Goal: Information Seeking & Learning: Learn about a topic

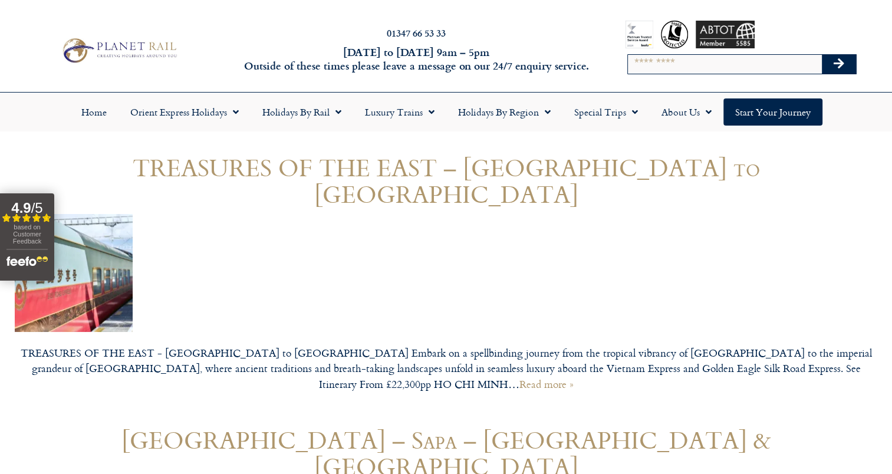
click at [141, 60] on img at bounding box center [119, 50] width 122 height 30
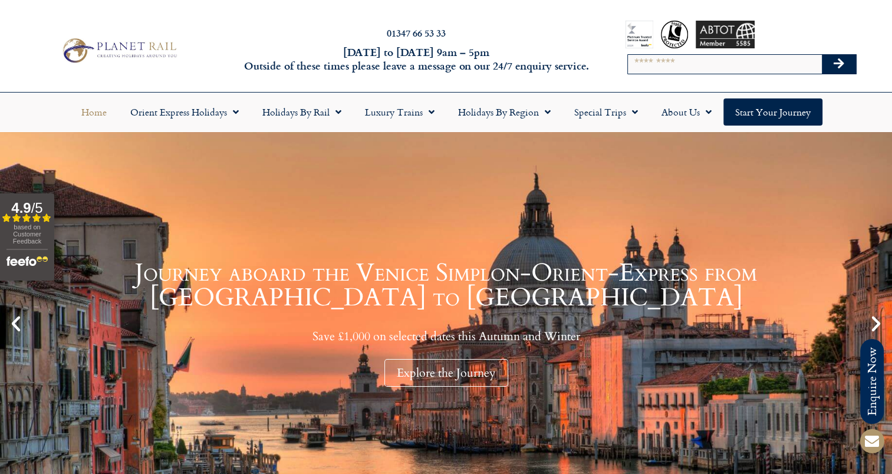
click at [489, 245] on link "Journey aboard the Venice Simplon-Orient-Express from Paris to Venice Save £1,0…" at bounding box center [446, 323] width 892 height 383
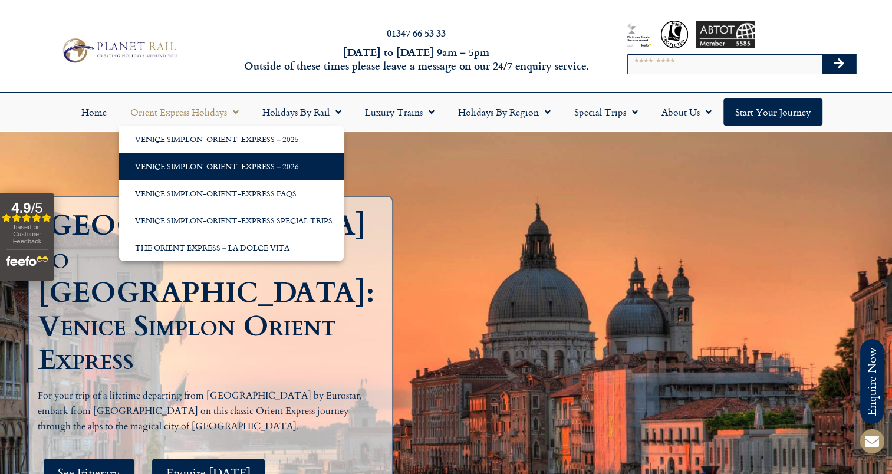
click at [252, 165] on link "Venice Simplon-Orient-Express – 2026" at bounding box center [231, 166] width 226 height 27
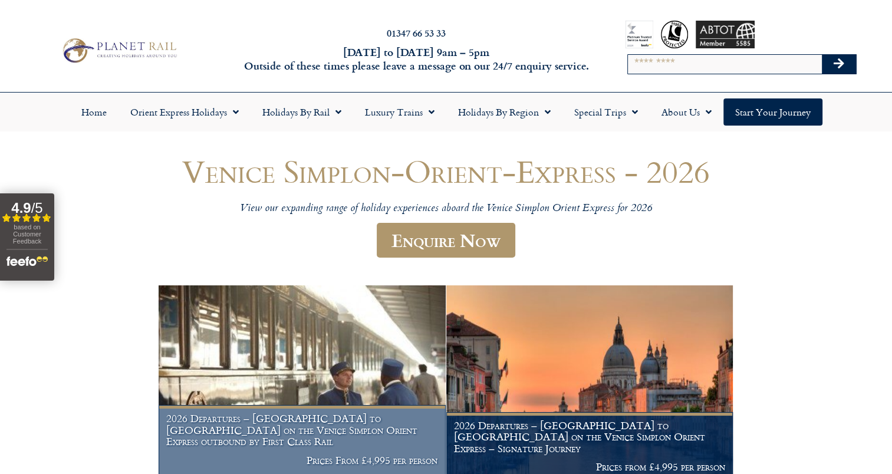
click at [305, 331] on img at bounding box center [302, 382] width 287 height 195
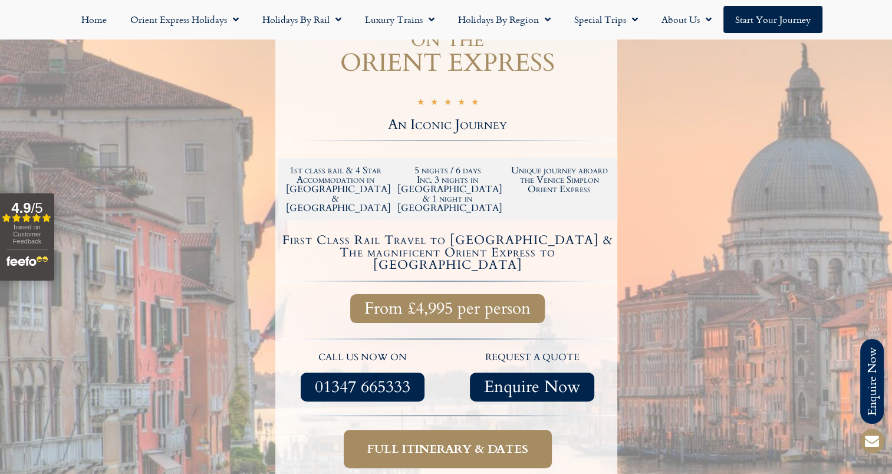
scroll to position [236, 0]
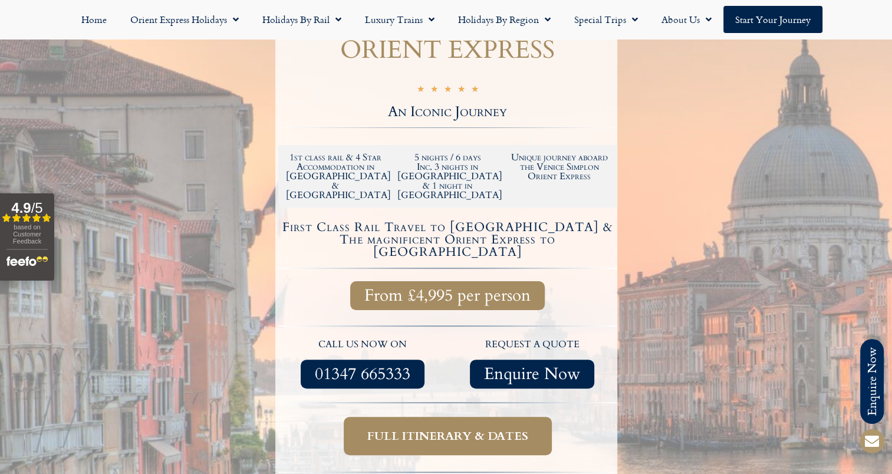
click at [460, 221] on h4 "First Class Rail Travel to Venice & The magnificent Orient Express to Paris" at bounding box center [447, 239] width 335 height 37
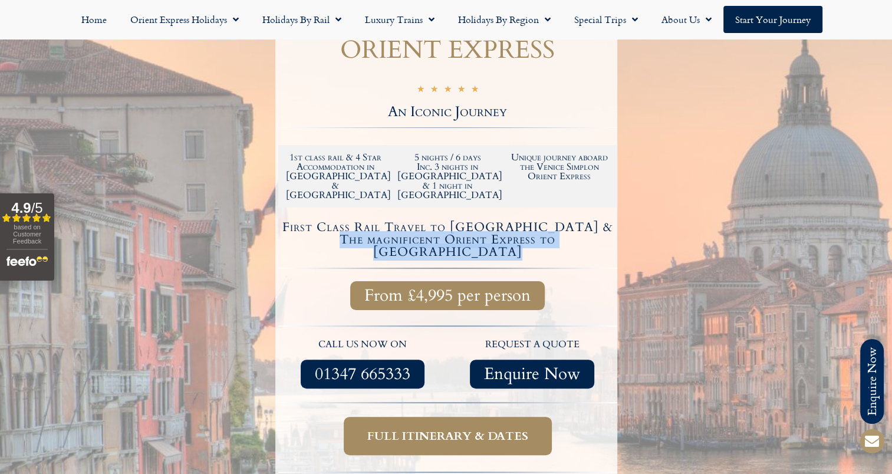
click at [460, 221] on h4 "First Class Rail Travel to Venice & The magnificent Orient Express to Paris" at bounding box center [447, 239] width 335 height 37
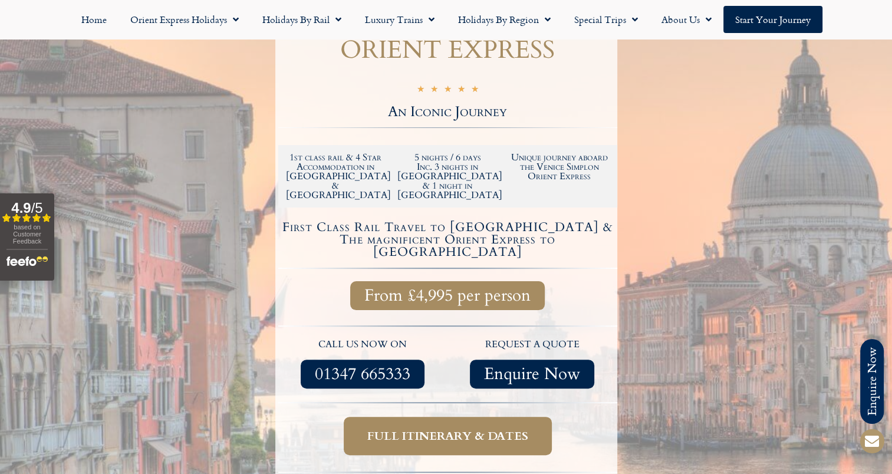
drag, startPoint x: 460, startPoint y: 196, endPoint x: 396, endPoint y: 171, distance: 68.5
click at [397, 207] on div at bounding box center [447, 213] width 339 height 12
click at [393, 221] on h4 "First Class Rail Travel to Venice & The magnificent Orient Express to Paris" at bounding box center [447, 239] width 335 height 37
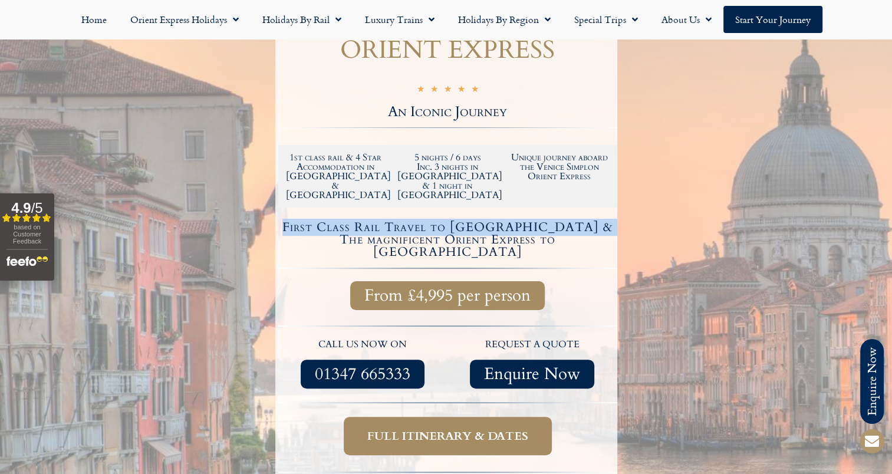
click at [393, 221] on h4 "First Class Rail Travel to Venice & The magnificent Orient Express to Paris" at bounding box center [447, 239] width 335 height 37
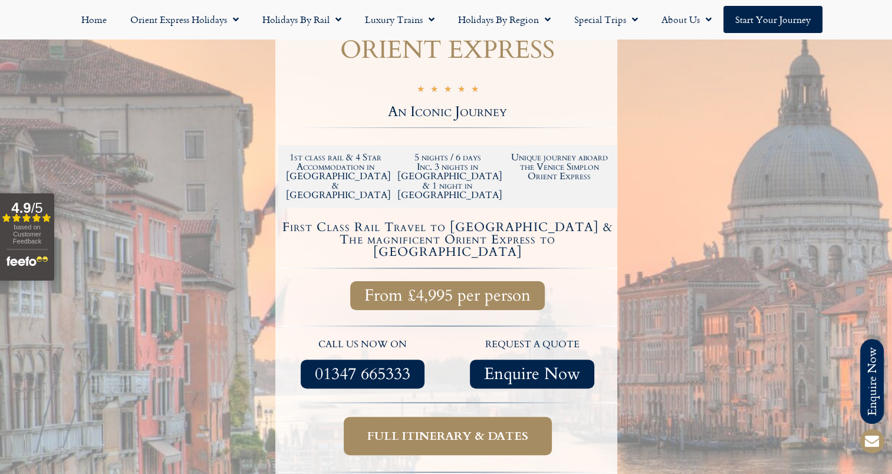
click at [571, 221] on h4 "First Class Rail Travel to Venice & The magnificent Orient Express to Paris" at bounding box center [447, 239] width 335 height 37
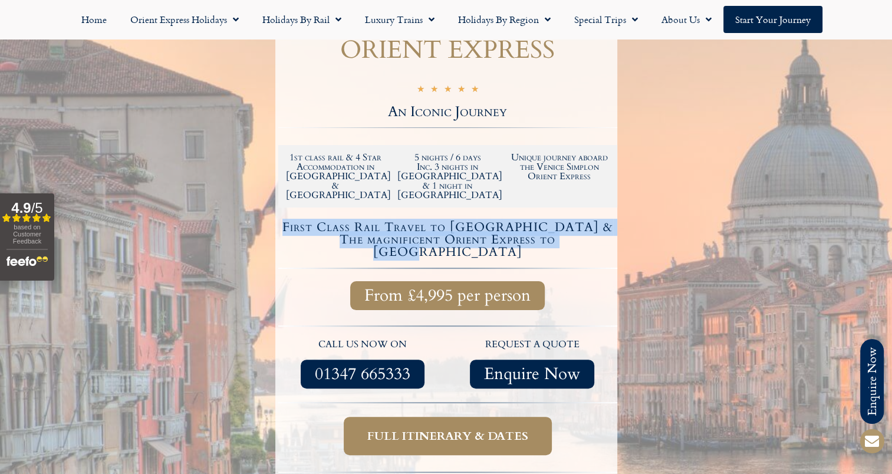
drag, startPoint x: 537, startPoint y: 196, endPoint x: 329, endPoint y: 182, distance: 208.6
click at [329, 221] on h4 "First Class Rail Travel to Venice & The magnificent Orient Express to Paris" at bounding box center [447, 239] width 335 height 37
drag, startPoint x: 330, startPoint y: 180, endPoint x: 373, endPoint y: 177, distance: 43.2
copy h4 "First Class Rail Travel to Venice & The magnificent Orient Express to Paris"
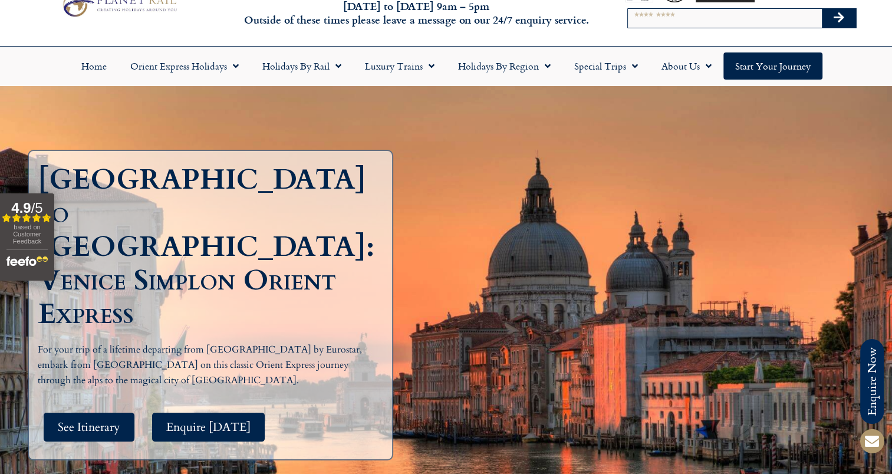
scroll to position [59, 0]
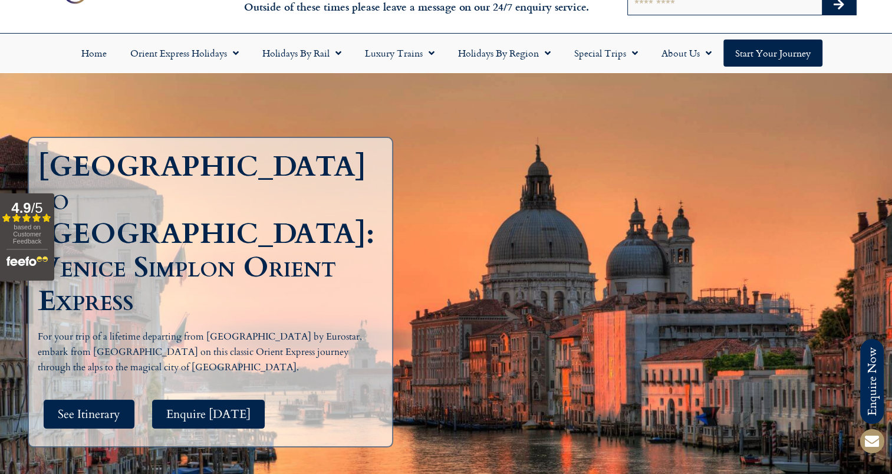
click at [174, 329] on p "For your trip of a lifetime departing from [GEOGRAPHIC_DATA] by Eurostar, embar…" at bounding box center [206, 351] width 336 height 45
click at [174, 329] on p "For your trip of a lifetime departing from London by Eurostar, embark from Pari…" at bounding box center [206, 351] width 336 height 45
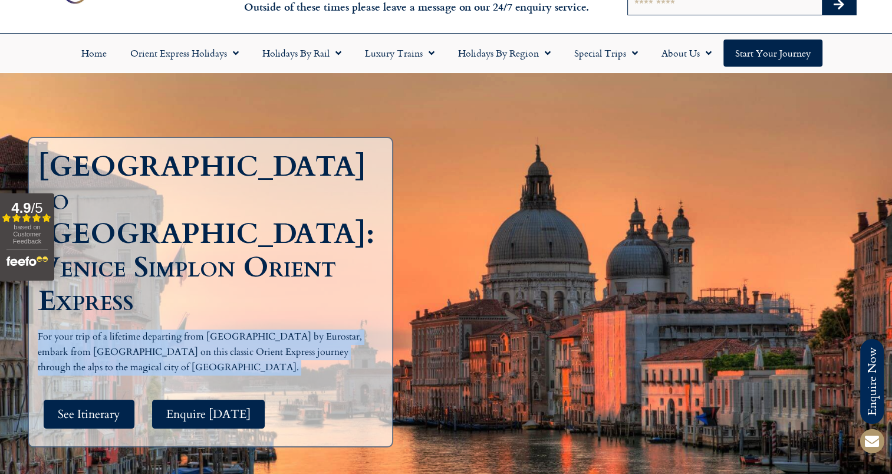
click at [174, 329] on p "For your trip of a lifetime departing from London by Eurostar, embark from Pari…" at bounding box center [206, 351] width 336 height 45
copy div "For your trip of a lifetime departing from London by Eurostar, embark from Pari…"
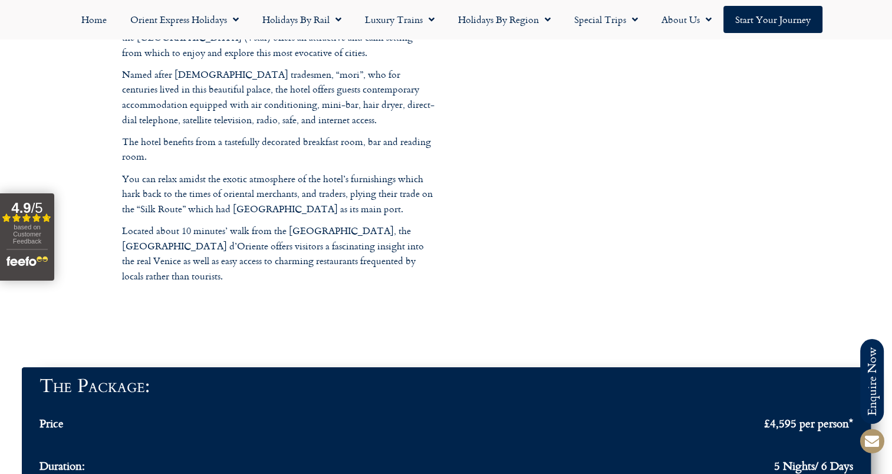
scroll to position [3772, 0]
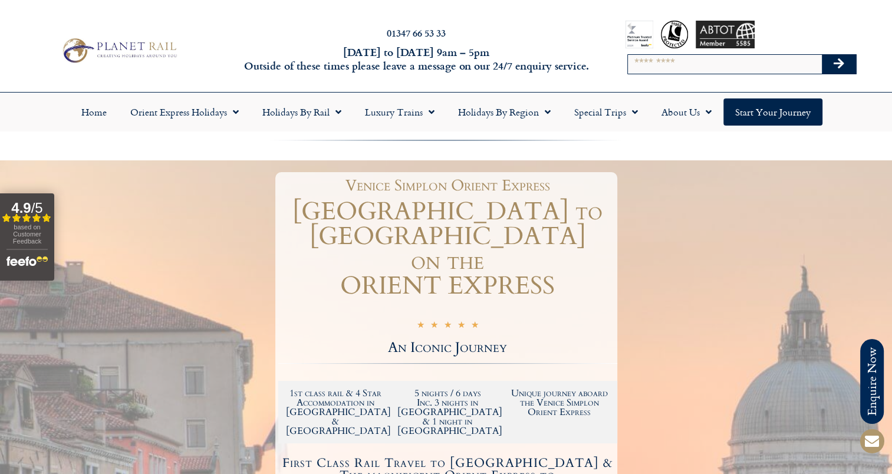
click at [463, 224] on h1 "VENICE to LONDON on the ORIENT EXPRESS" at bounding box center [447, 248] width 339 height 99
click at [542, 258] on h1 "VENICE to LONDON on the ORIENT EXPRESS" at bounding box center [447, 248] width 339 height 99
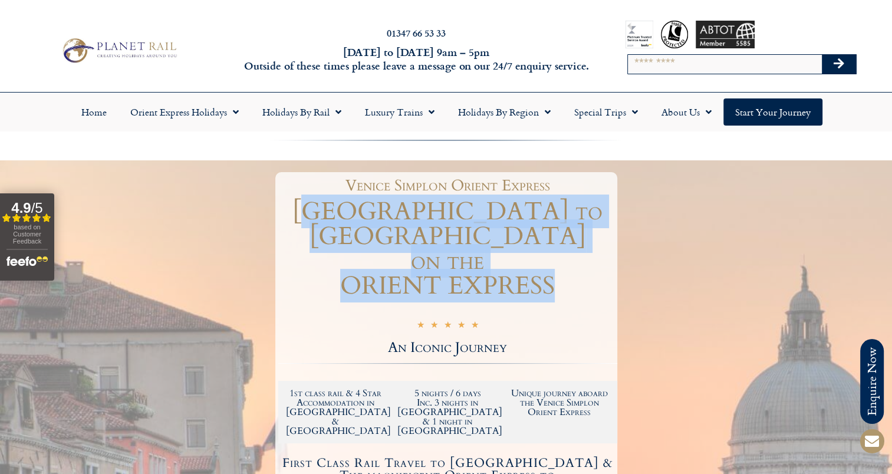
drag, startPoint x: 560, startPoint y: 261, endPoint x: 332, endPoint y: 217, distance: 232.9
click at [332, 217] on h1 "VENICE to LONDON on the ORIENT EXPRESS" at bounding box center [447, 248] width 339 height 99
drag, startPoint x: 332, startPoint y: 217, endPoint x: 490, endPoint y: 244, distance: 160.8
click at [490, 244] on h1 "VENICE to LONDON on the ORIENT EXPRESS" at bounding box center [447, 248] width 339 height 99
click at [553, 264] on h1 "VENICE to LONDON on the ORIENT EXPRESS" at bounding box center [447, 248] width 339 height 99
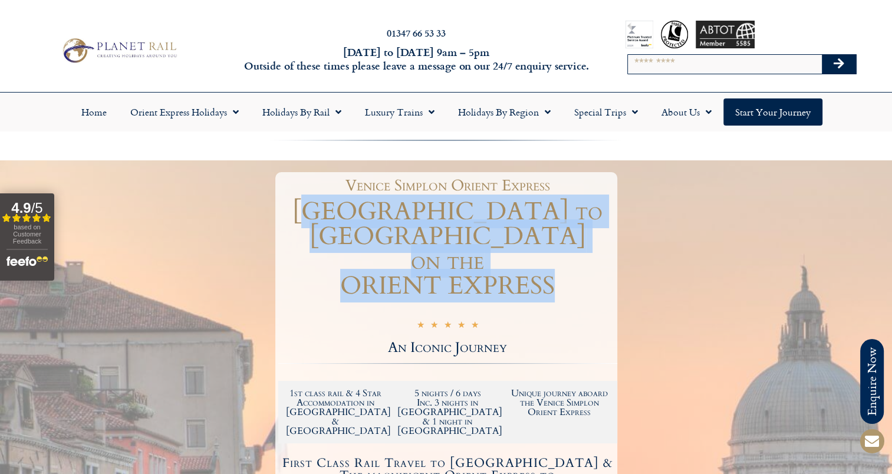
click at [551, 265] on h1 "VENICE to LONDON on the ORIENT EXPRESS" at bounding box center [447, 248] width 339 height 99
click at [539, 265] on h1 "VENICE to LONDON on the ORIENT EXPRESS" at bounding box center [447, 248] width 339 height 99
drag, startPoint x: 554, startPoint y: 262, endPoint x: 320, endPoint y: 213, distance: 238.9
click at [319, 213] on h1 "VENICE to LONDON on the ORIENT EXPRESS" at bounding box center [447, 248] width 339 height 99
copy h1 "VENICE to LONDON on the ORIENT EXPRESS"
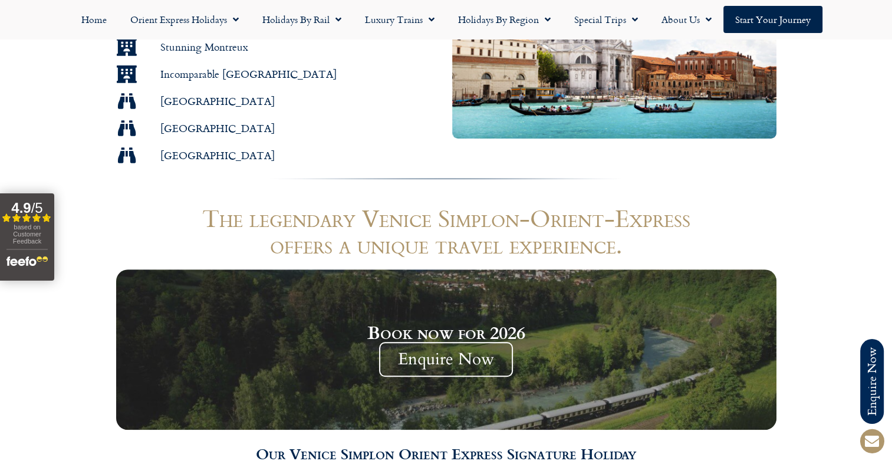
scroll to position [1120, 0]
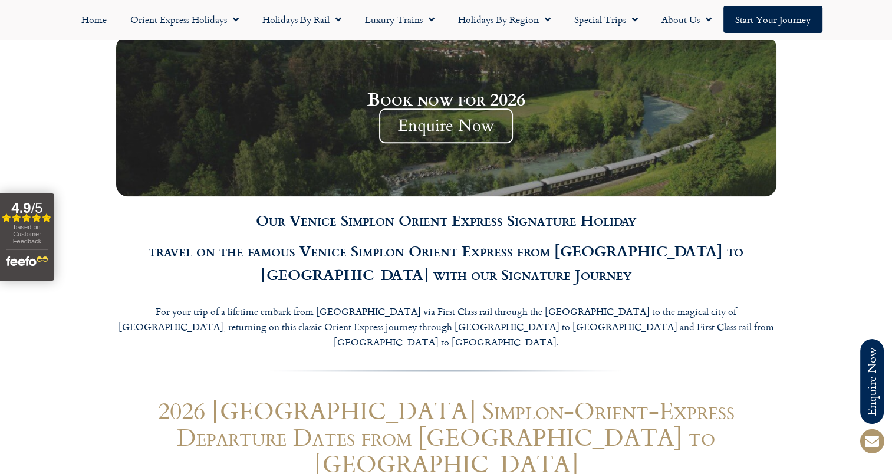
click at [512, 304] on p "For your trip of a lifetime embark from London via First Class rail through the…" at bounding box center [446, 326] width 660 height 45
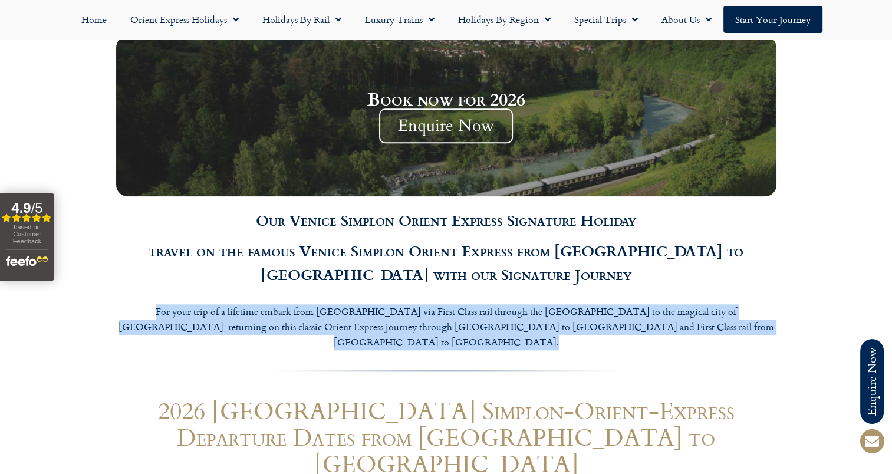
click at [512, 304] on p "For your trip of a lifetime embark from London via First Class rail through the…" at bounding box center [446, 326] width 660 height 45
copy div "For your trip of a lifetime embark from London via First Class rail through the…"
click at [403, 247] on div "The legendary Venice Simplon-Orient-Express offers a unique travel experience. …" at bounding box center [446, 163] width 672 height 397
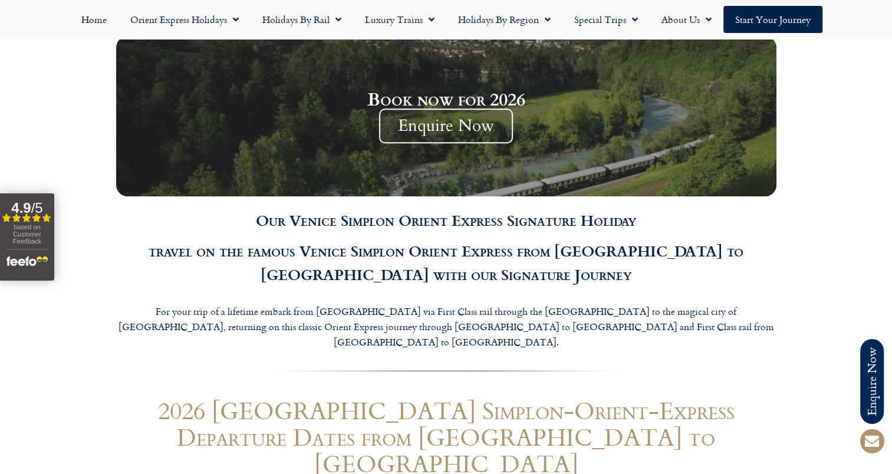
click at [403, 304] on p "For your trip of a lifetime embark from London via First Class rail through the…" at bounding box center [446, 326] width 660 height 45
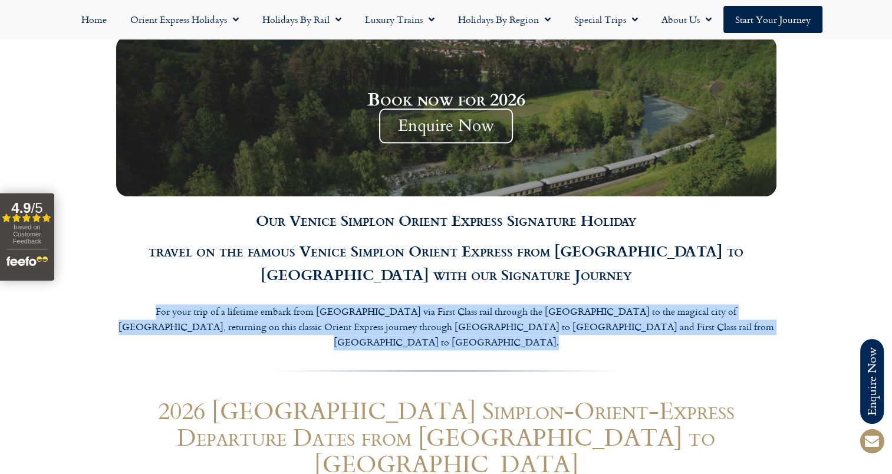
click at [403, 304] on p "For your trip of a lifetime embark from London via First Class rail through the…" at bounding box center [446, 326] width 660 height 45
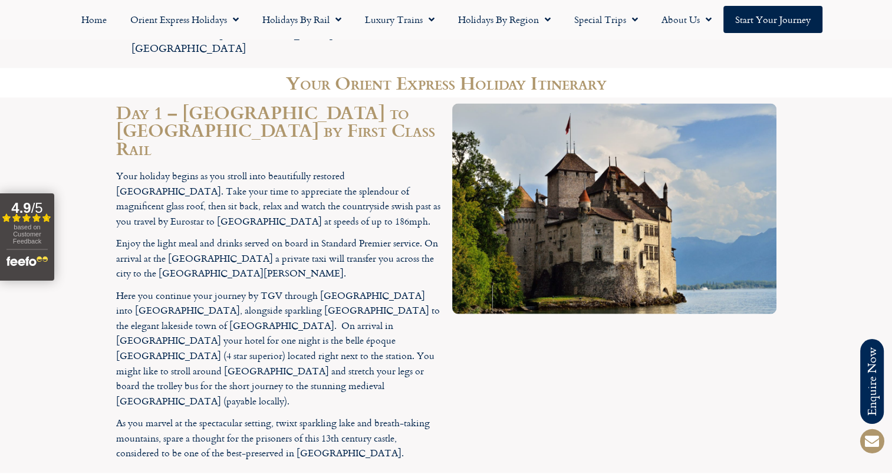
scroll to position [2004, 0]
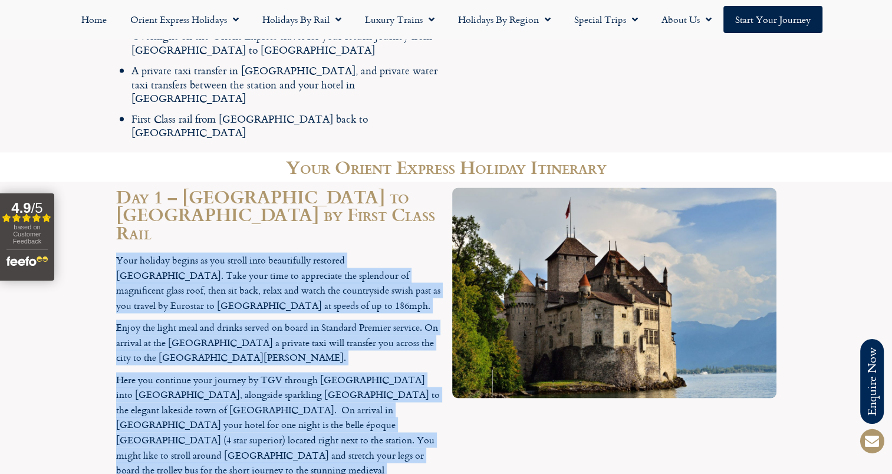
drag, startPoint x: 118, startPoint y: 137, endPoint x: 335, endPoint y: 387, distance: 330.9
click at [335, 387] on div "Your holiday begins as you stroll into beautifully restored London St. Pancras …" at bounding box center [278, 398] width 324 height 292
drag, startPoint x: 335, startPoint y: 387, endPoint x: 328, endPoint y: 372, distance: 16.3
copy div "Your holiday begins as you stroll into beautifully restored London St. Pancras …"
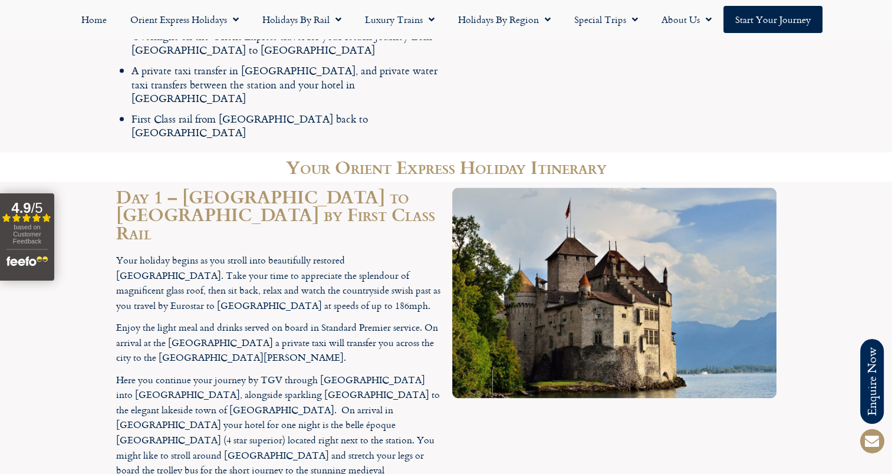
click at [205, 187] on h2 "Day 1 – London to Montreux by First Class Rail" at bounding box center [278, 213] width 324 height 53
click at [202, 187] on h2 "Day 1 – London to Montreux by First Class Rail" at bounding box center [278, 213] width 324 height 53
drag, startPoint x: 202, startPoint y: 103, endPoint x: 203, endPoint y: 111, distance: 8.3
click at [193, 187] on h2 "Day 1 – London to Montreux by First Class Rail" at bounding box center [278, 213] width 324 height 53
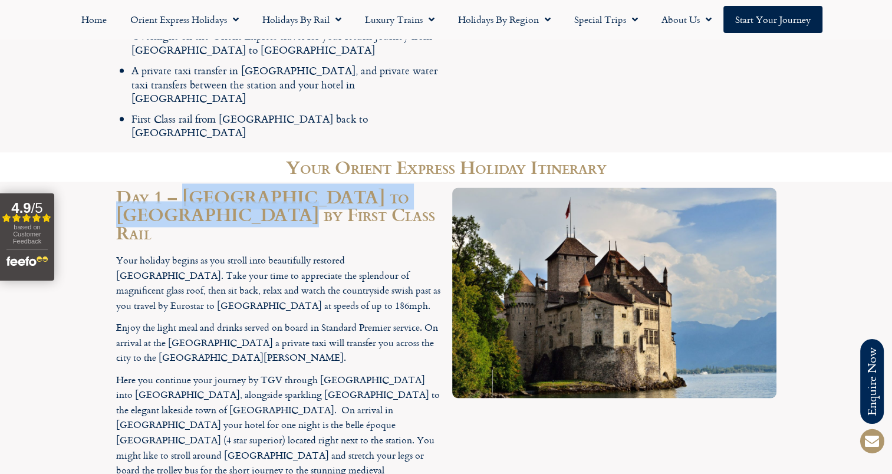
drag, startPoint x: 179, startPoint y: 111, endPoint x: 182, endPoint y: 98, distance: 13.2
click at [182, 187] on h2 "Day 1 – London to Montreux by First Class Rail" at bounding box center [278, 213] width 324 height 53
copy h2 "London to Montreux by First Class Rail"
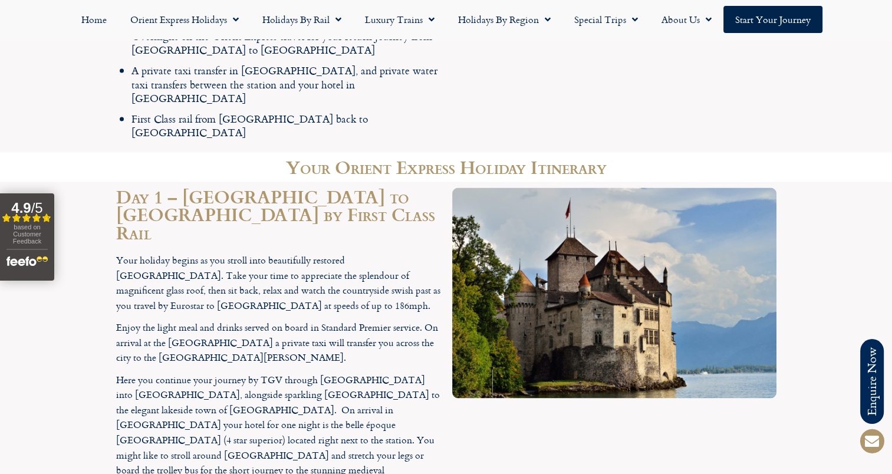
click at [326, 252] on p "Your holiday begins as you stroll into beautifully restored [GEOGRAPHIC_DATA]. …" at bounding box center [278, 282] width 324 height 60
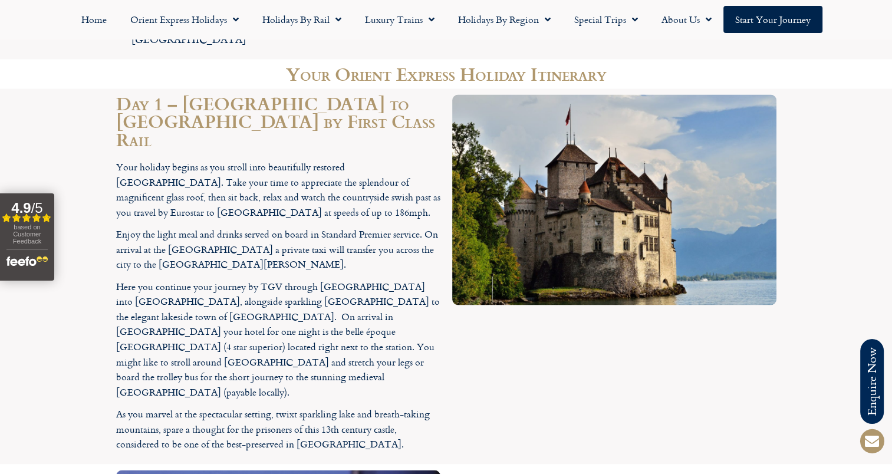
scroll to position [2181, 0]
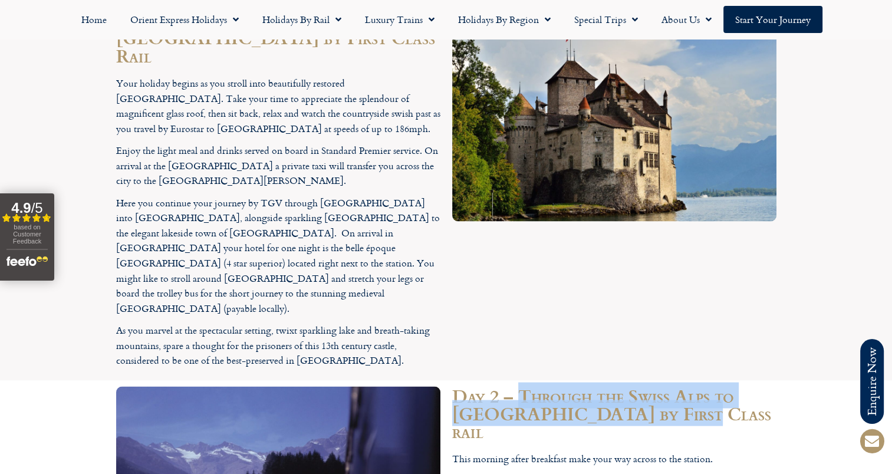
drag, startPoint x: 658, startPoint y: 260, endPoint x: 516, endPoint y: 243, distance: 142.5
click at [516, 386] on h2 "Day 2 – Through the Swiss Alps to Venice by First Class rail" at bounding box center [614, 412] width 324 height 53
copy h2 "Through the Swiss Alps to Venice by First Class rail"
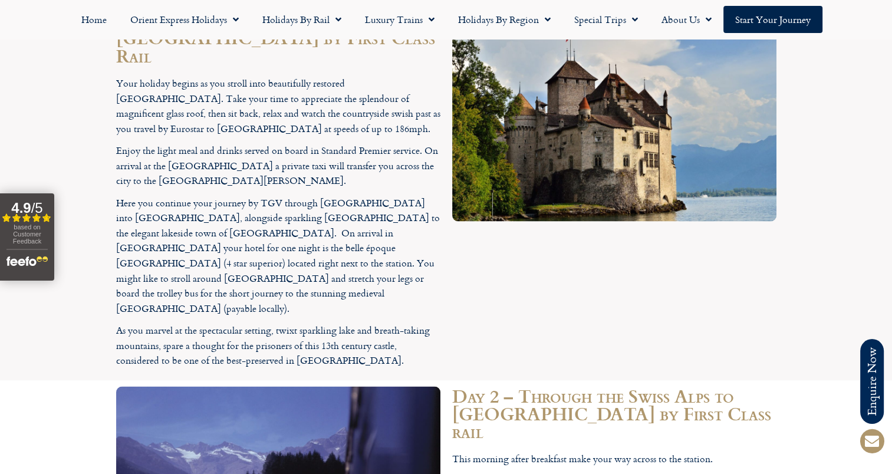
click at [520, 189] on div at bounding box center [614, 192] width 336 height 375
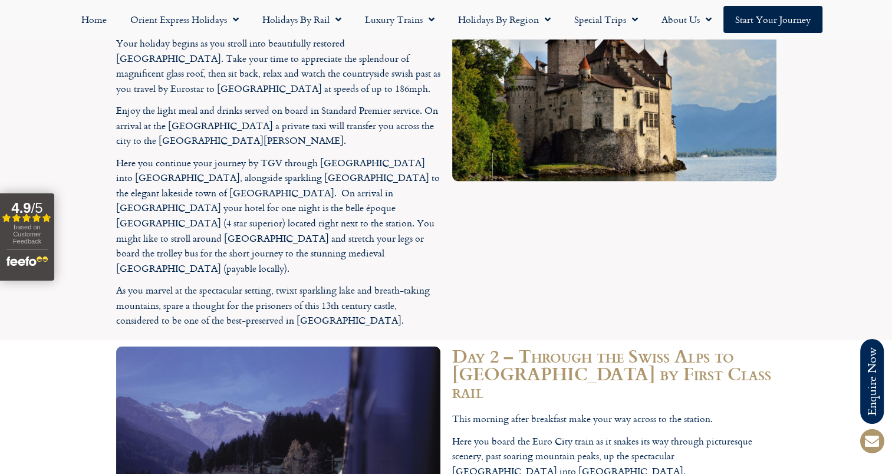
scroll to position [2357, 0]
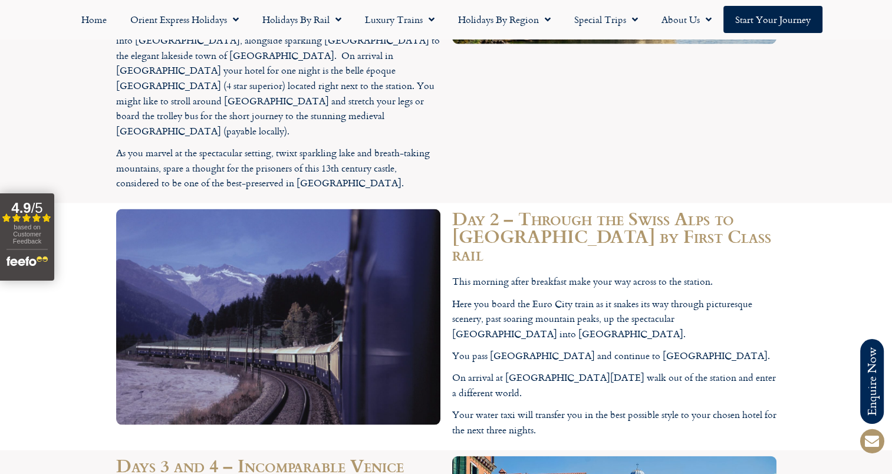
click at [517, 274] on div "This morning after breakfast make your way across to the station. Here you boar…" at bounding box center [614, 355] width 324 height 163
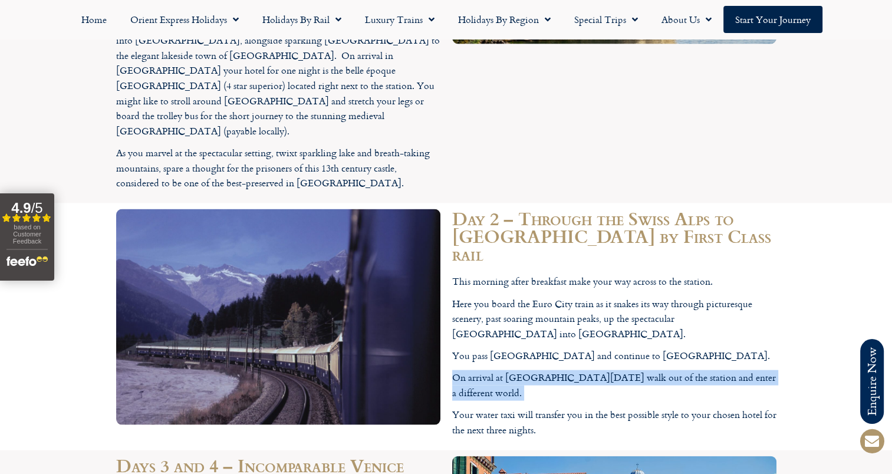
click at [517, 274] on div "This morning after breakfast make your way across to the station. Here you boar…" at bounding box center [614, 355] width 324 height 163
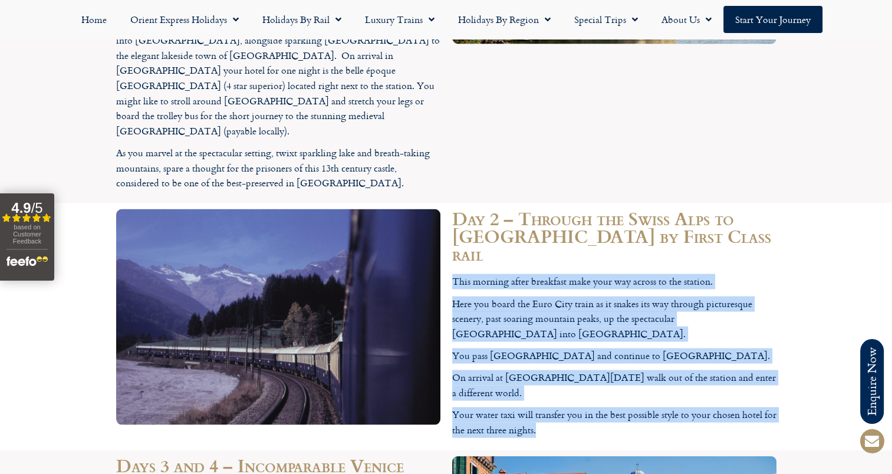
drag, startPoint x: 517, startPoint y: 182, endPoint x: 448, endPoint y: 117, distance: 95.0
click at [448, 203] on div "Day 2 – Through the Swiss Alps to Venice by First Class rail This morning after…" at bounding box center [614, 326] width 336 height 247
copy div "This morning after breakfast make your way across to the station. Here you boar…"
click at [418, 272] on img at bounding box center [278, 316] width 324 height 215
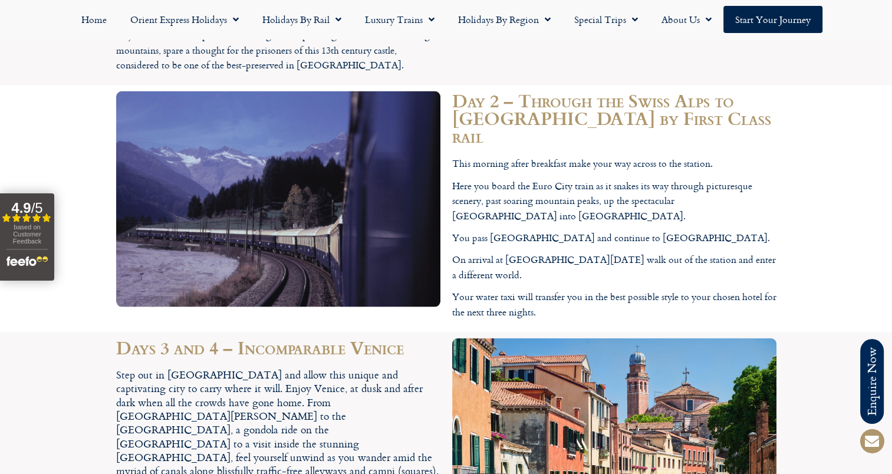
click at [275, 338] on h2 "Days 3 and 4 – Incomparable Venice" at bounding box center [278, 347] width 324 height 18
drag, startPoint x: 396, startPoint y: 180, endPoint x: 286, endPoint y: 176, distance: 109.7
click at [273, 338] on h2 "Days 3 and 4 – Incomparable Venice" at bounding box center [278, 347] width 324 height 18
drag, startPoint x: 286, startPoint y: 176, endPoint x: 238, endPoint y: 179, distance: 48.5
click at [238, 338] on h2 "Days 3 and 4 – Incomparable Venice" at bounding box center [278, 347] width 324 height 18
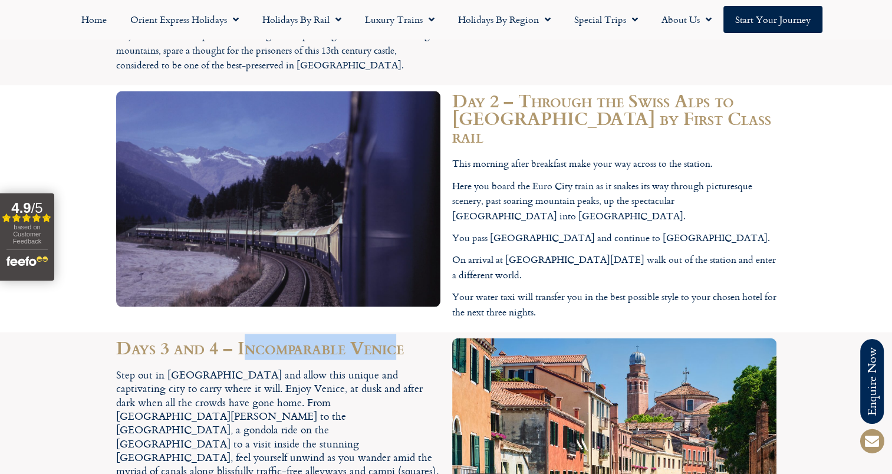
copy h2 "Incomparable [GEOGRAPHIC_DATA]"
click at [243, 368] on div "Step out in Venice and allow this unique and captivating city to carry where it…" at bounding box center [278, 464] width 324 height 193
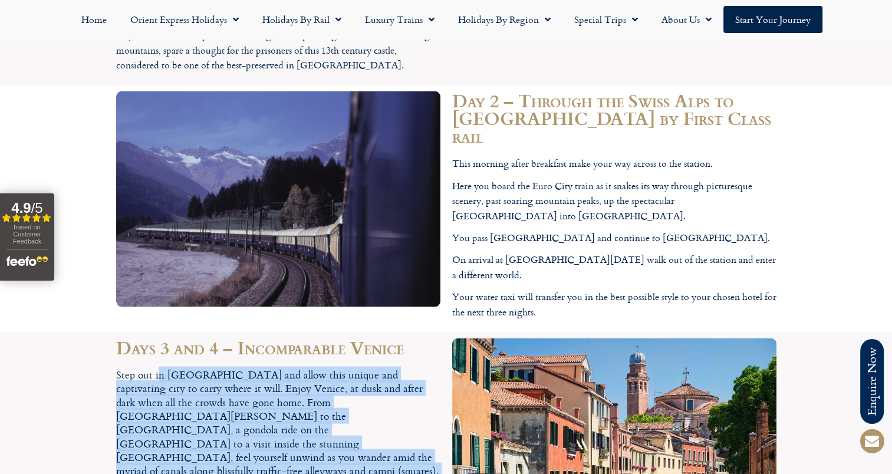
drag, startPoint x: 252, startPoint y: 339, endPoint x: 91, endPoint y: 210, distance: 207.1
click at [91, 332] on section "Days 3 and 4 – Incomparable Venice Step out in Venice and allow this unique and…" at bounding box center [446, 471] width 892 height 278
copy div "Step out in Venice and allow this unique and captivating city to carry where it…"
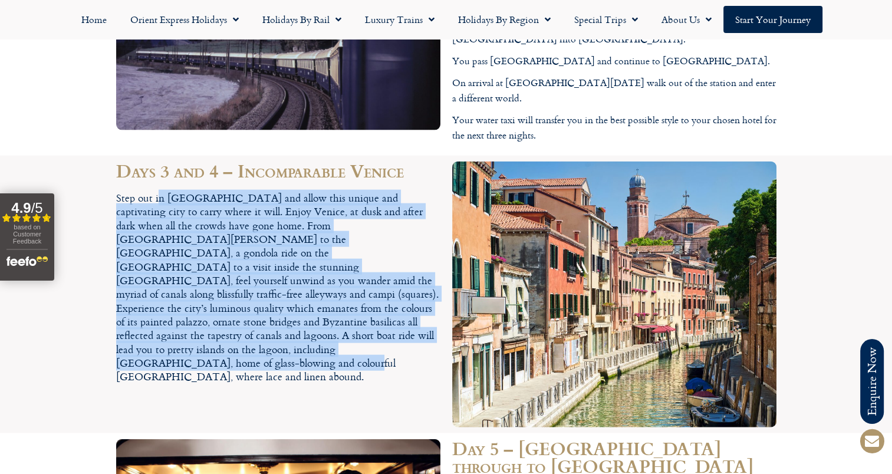
scroll to position [2770, 0]
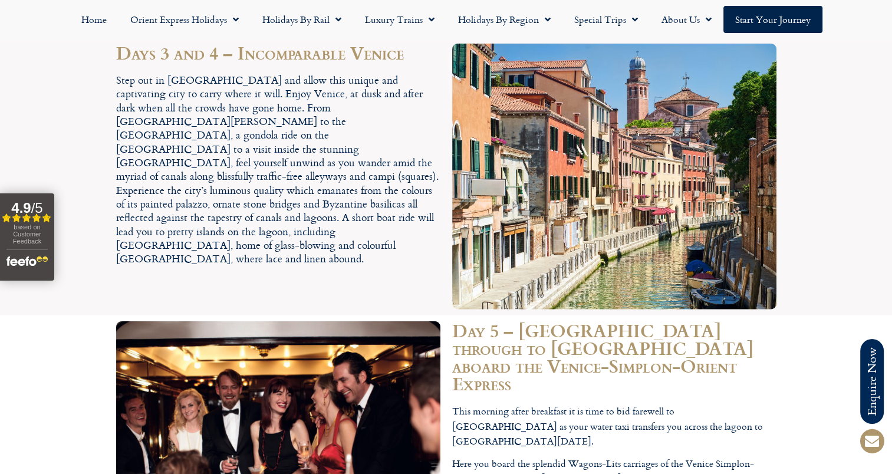
click at [509, 321] on h2 "Day 5 – [GEOGRAPHIC_DATA] through to [GEOGRAPHIC_DATA] aboard the Venice-Simplo…" at bounding box center [614, 356] width 324 height 71
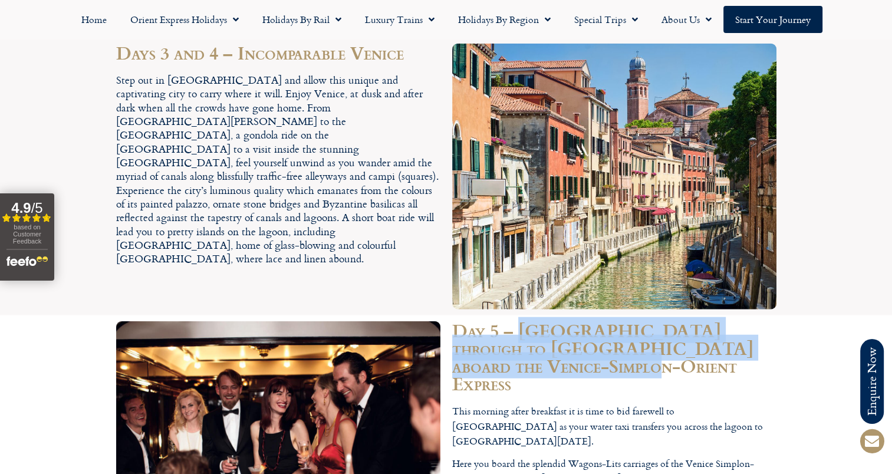
drag, startPoint x: 516, startPoint y: 201, endPoint x: 519, endPoint y: 158, distance: 43.1
click at [519, 321] on h2 "Day 5 – [GEOGRAPHIC_DATA] through to [GEOGRAPHIC_DATA] aboard the Venice-Simplo…" at bounding box center [614, 356] width 324 height 71
copy h2 "Venice through to Switzerland aboard the Venice-Simplon-Orient Express"
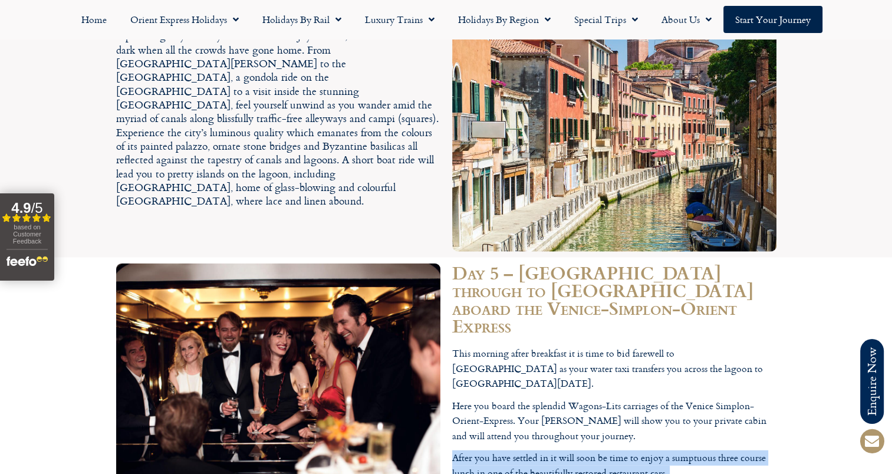
scroll to position [2888, 0]
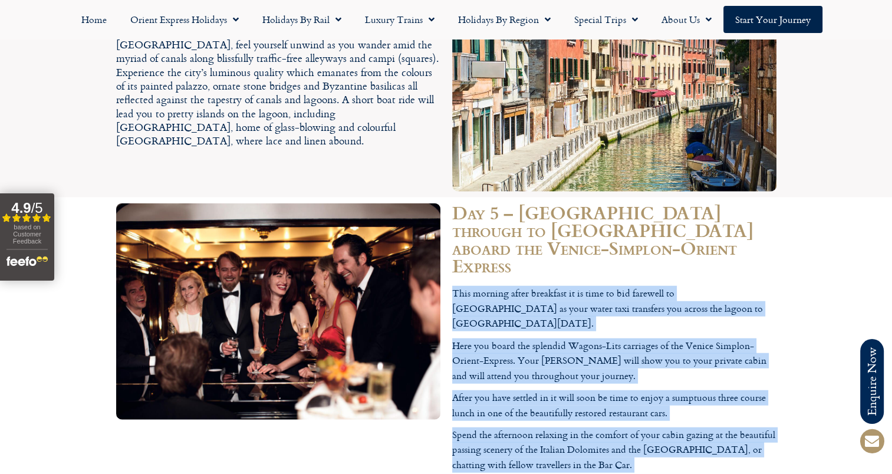
drag, startPoint x: 647, startPoint y: 384, endPoint x: 451, endPoint y: 105, distance: 340.6
click at [452, 286] on div "This morning after breakfast it is time to bid farewell to Venice as your water…" at bounding box center [614, 446] width 324 height 321
copy div "This morning after breakfast it is time to bid farewell to Venice as your water…"
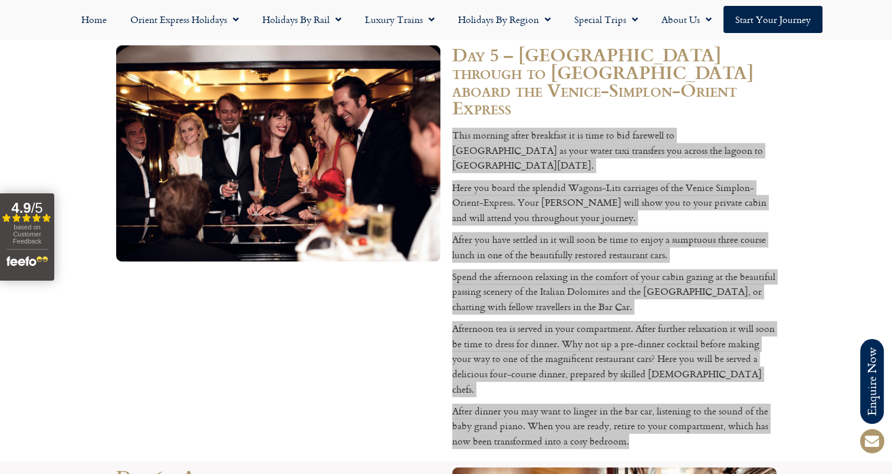
scroll to position [3065, 0]
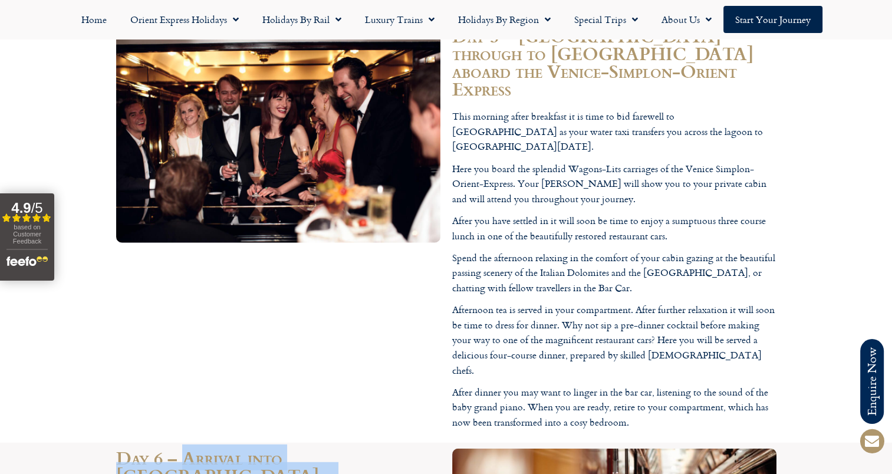
drag, startPoint x: 325, startPoint y: 265, endPoint x: 182, endPoint y: 247, distance: 144.4
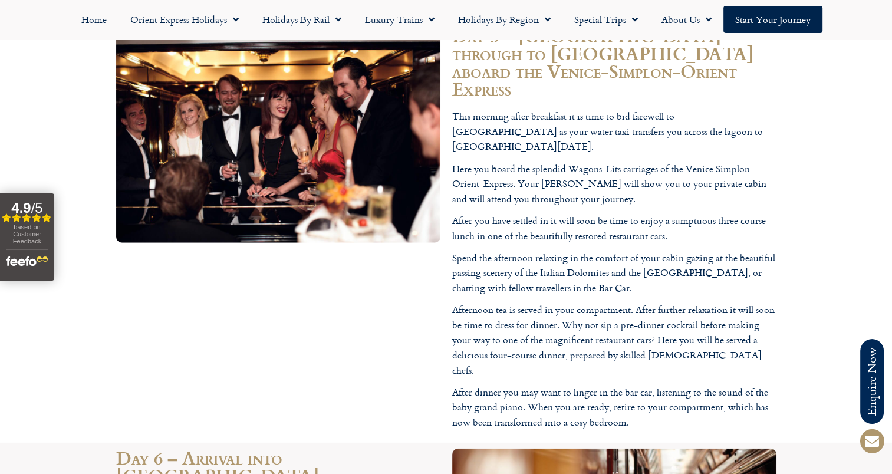
drag, startPoint x: 281, startPoint y: 321, endPoint x: 328, endPoint y: 362, distance: 62.2
drag, startPoint x: 278, startPoint y: 343, endPoint x: 85, endPoint y: 285, distance: 201.8
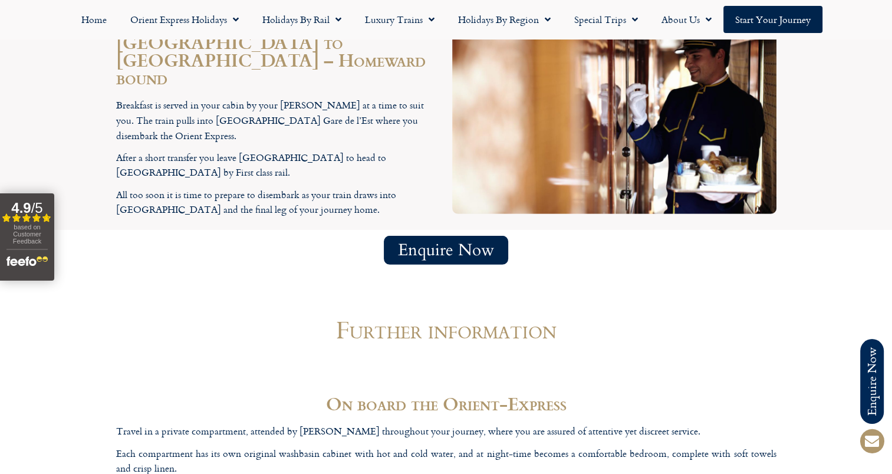
scroll to position [3536, 0]
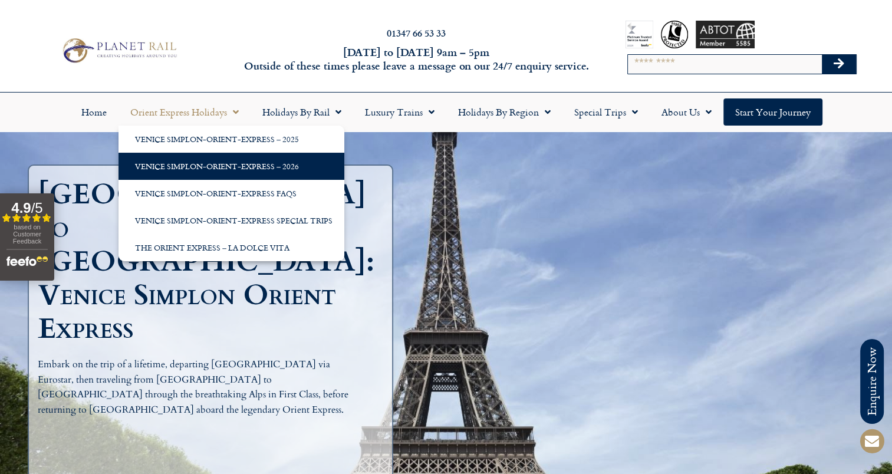
click at [241, 162] on link "Venice Simplon-Orient-Express – 2026" at bounding box center [231, 166] width 226 height 27
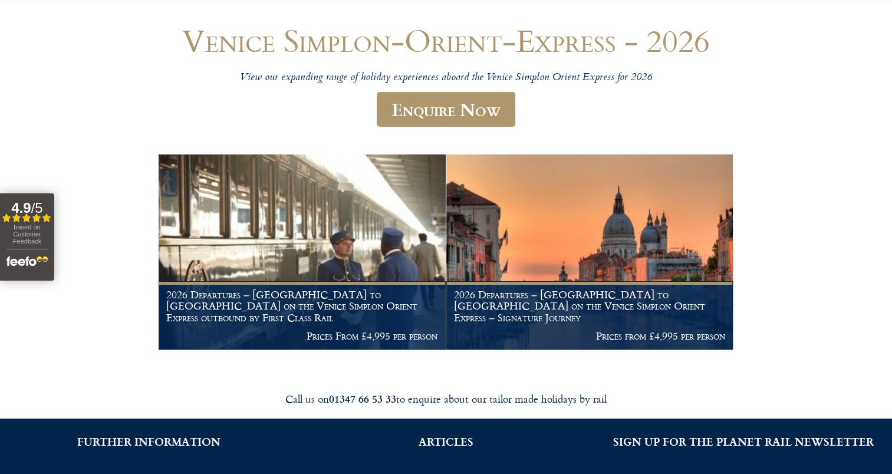
scroll to position [59, 0]
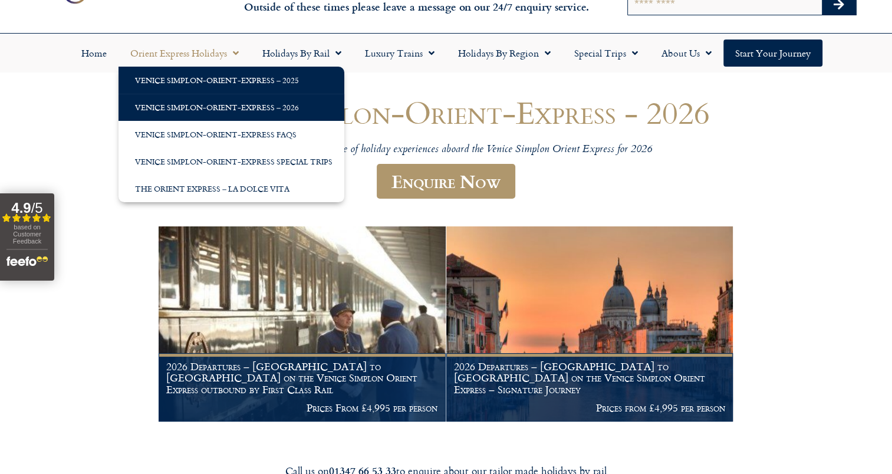
click at [217, 90] on link "Venice Simplon-Orient-Express – 2025" at bounding box center [231, 80] width 226 height 27
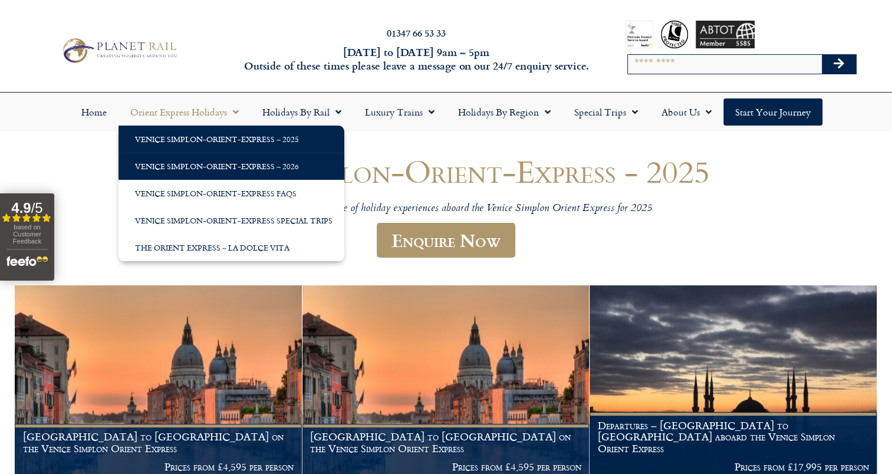
click at [212, 158] on link "Venice Simplon-Orient-Express – 2026" at bounding box center [231, 166] width 226 height 27
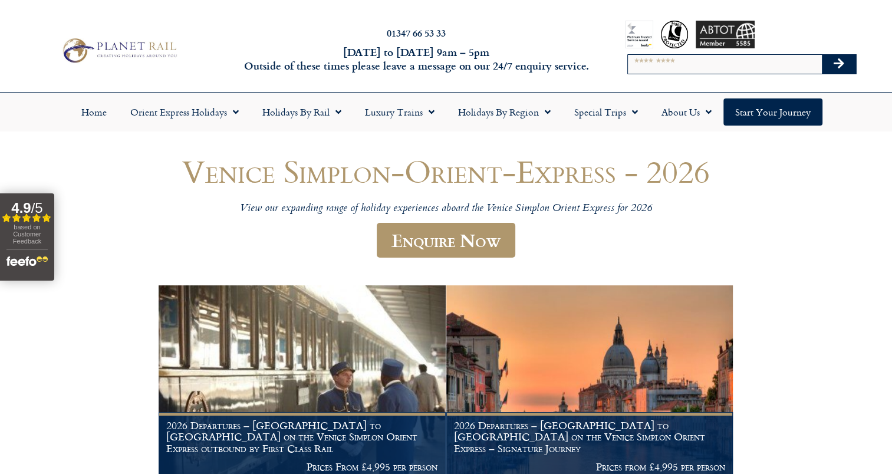
click at [126, 47] on img at bounding box center [119, 50] width 122 height 30
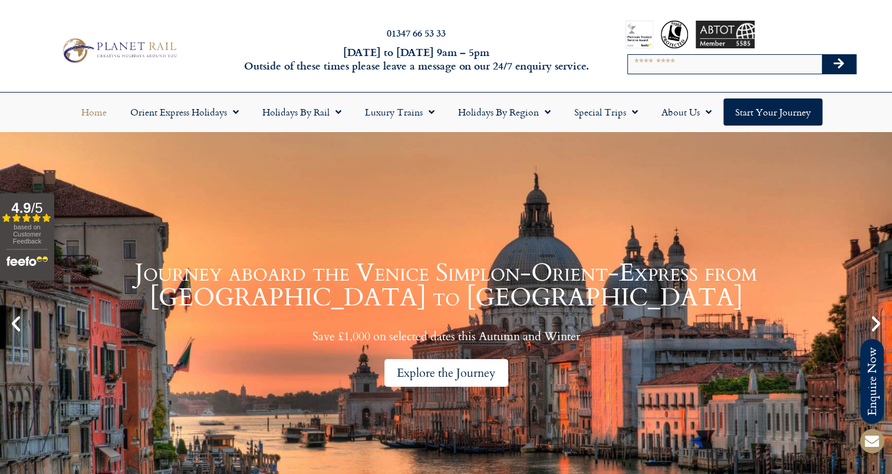
click at [434, 359] on div "Explore the Journey" at bounding box center [446, 373] width 124 height 28
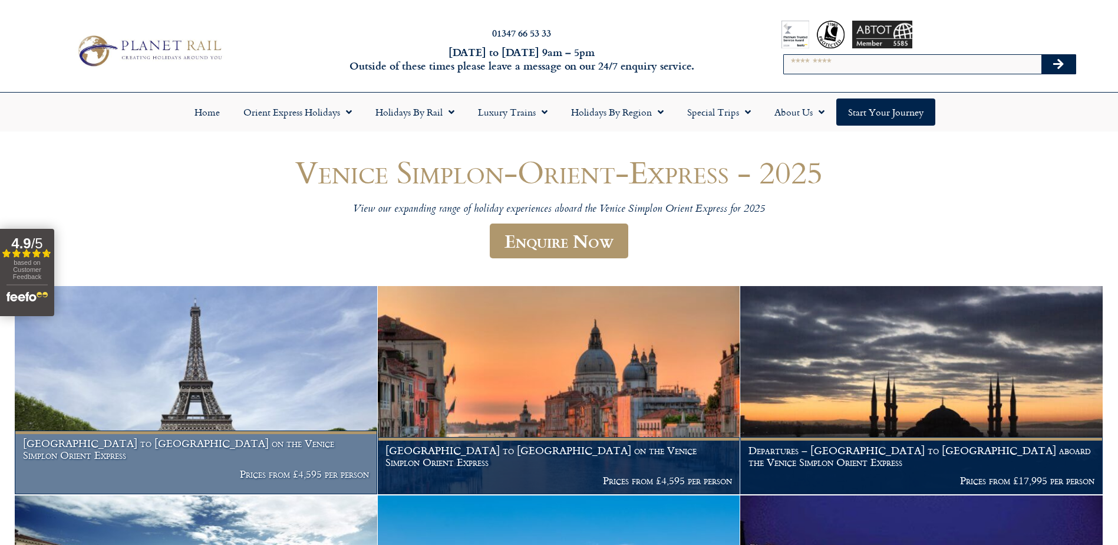
click at [154, 316] on img at bounding box center [196, 390] width 362 height 208
